Goal: Information Seeking & Learning: Learn about a topic

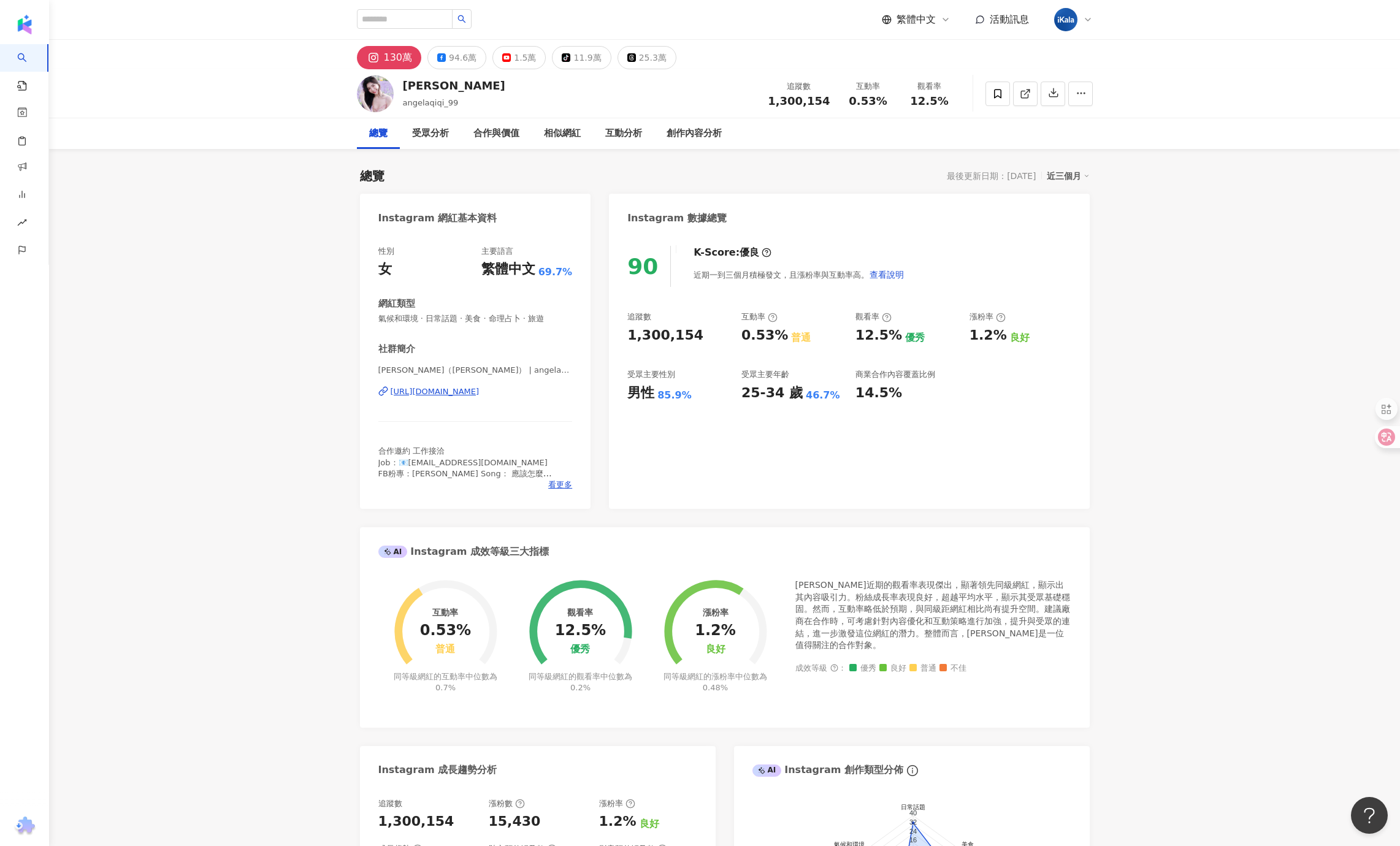
click at [181, 122] on div "總覽 受眾分析 合作與價值 相似網紅 互動分析 創作內容分析" at bounding box center [724, 133] width 1351 height 30
click at [552, 132] on div "相似網紅" at bounding box center [562, 134] width 37 height 15
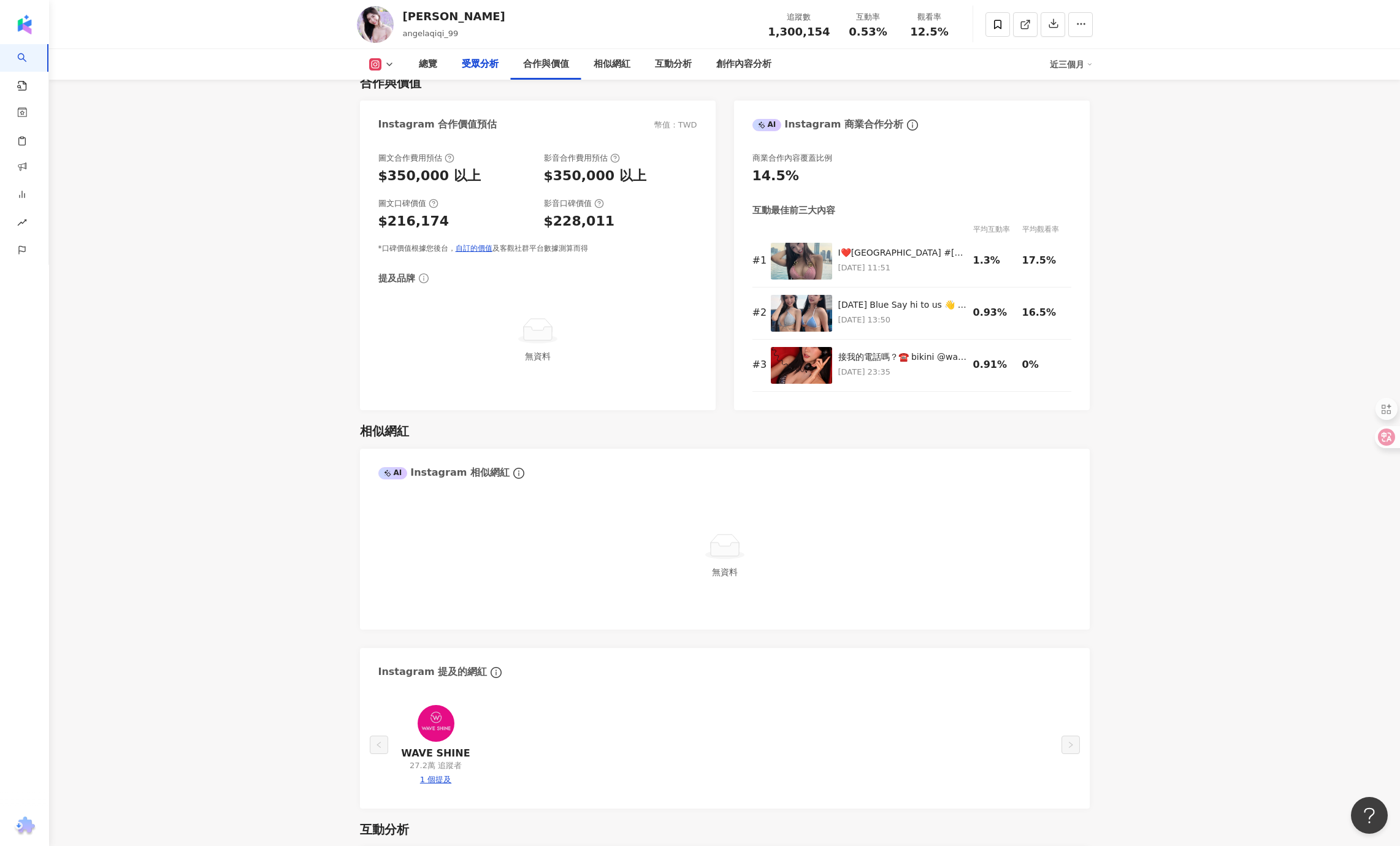
scroll to position [1611, 0]
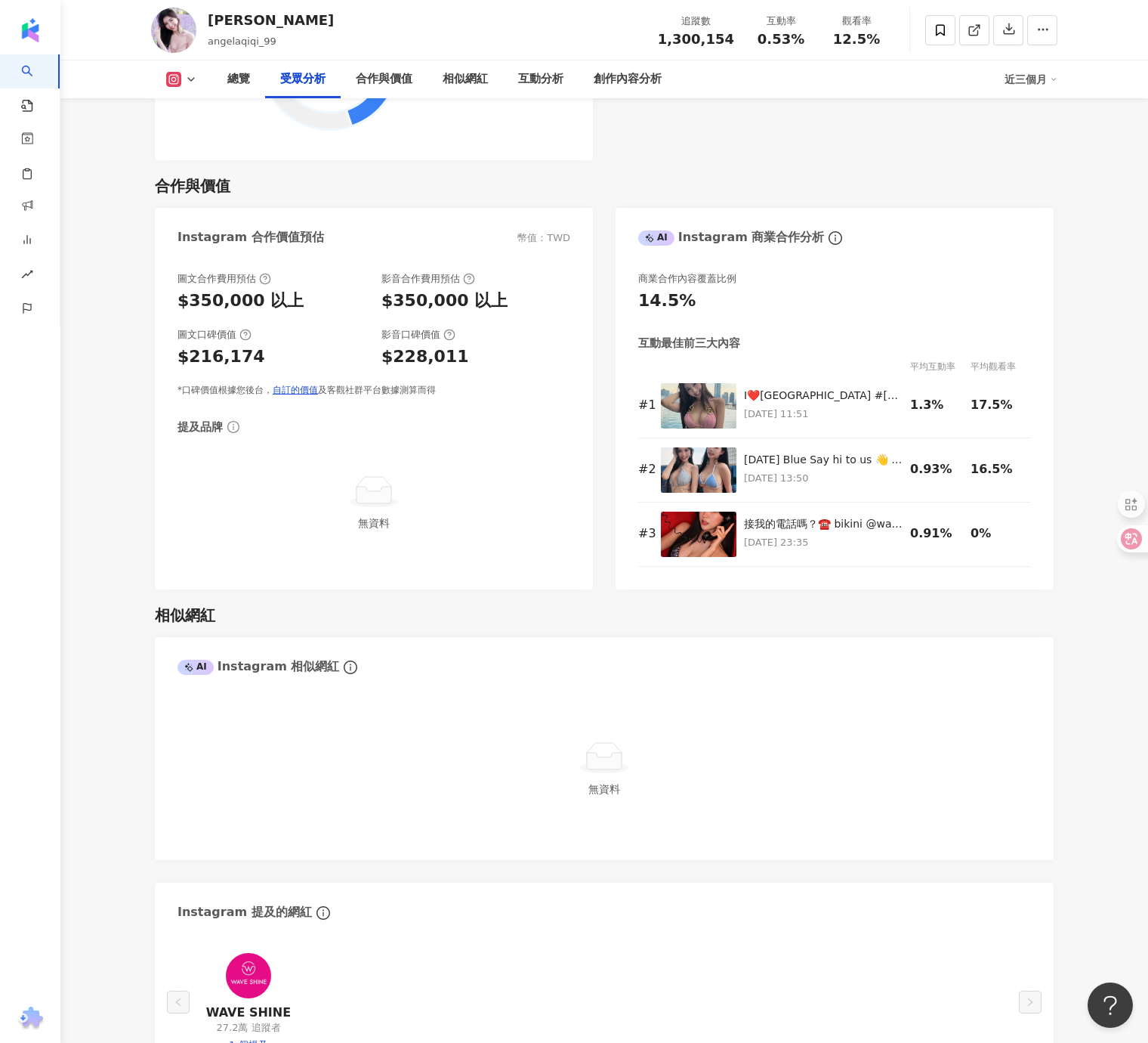
scroll to position [1953, 0]
